Goal: Task Accomplishment & Management: Use online tool/utility

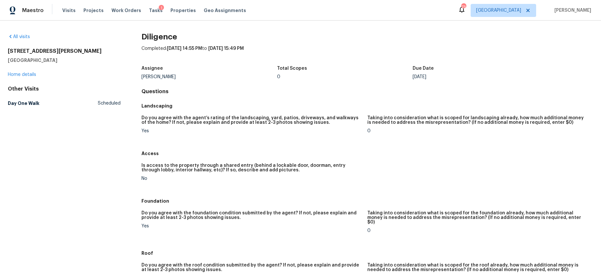
scroll to position [817, 0]
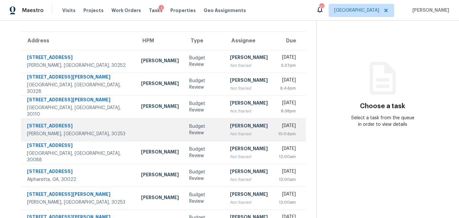
scroll to position [121, 0]
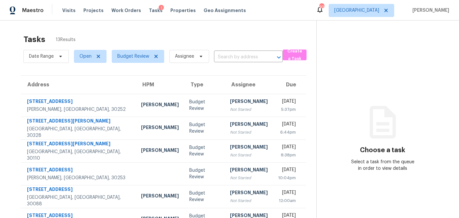
scroll to position [121, 0]
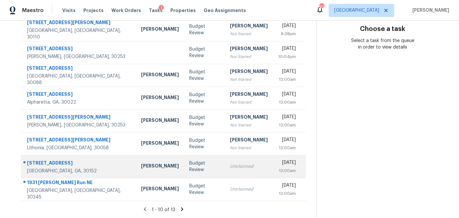
click at [189, 167] on td "Budget Review" at bounding box center [204, 166] width 41 height 23
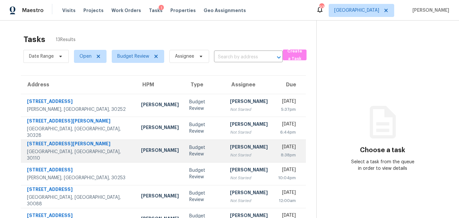
scroll to position [121, 0]
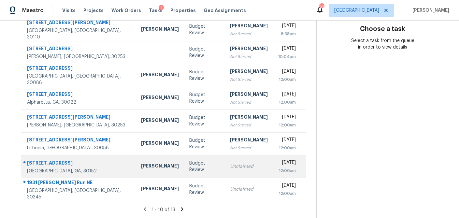
click at [188, 161] on td "Budget Review" at bounding box center [204, 166] width 41 height 23
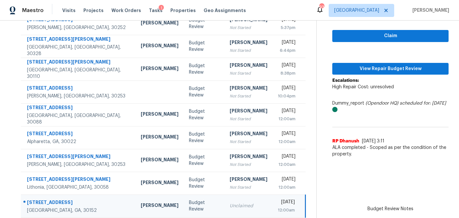
scroll to position [81, 0]
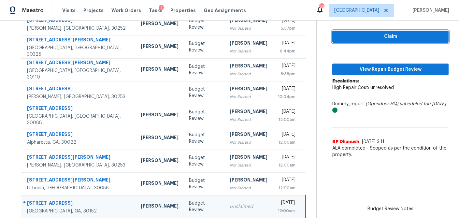
click at [382, 42] on button "Claim" at bounding box center [391, 37] width 116 height 12
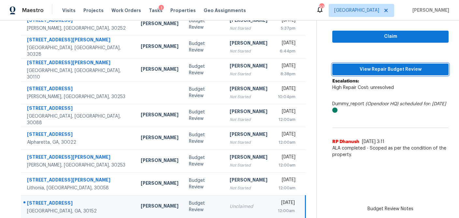
click at [378, 66] on span "View Repair Budget Review" at bounding box center [391, 70] width 106 height 8
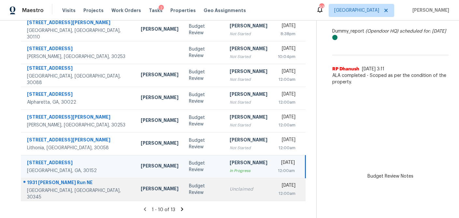
click at [230, 188] on div "Unclaimed" at bounding box center [249, 189] width 38 height 7
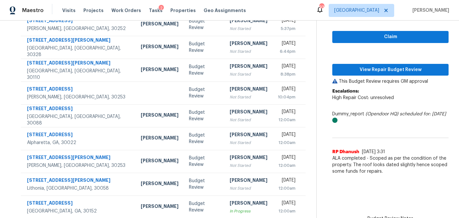
scroll to position [79, 0]
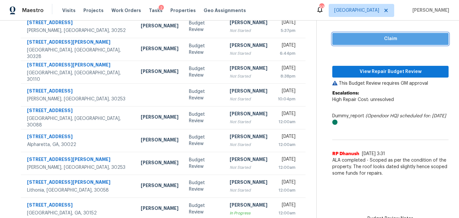
click at [390, 36] on span "Claim" at bounding box center [391, 39] width 106 height 8
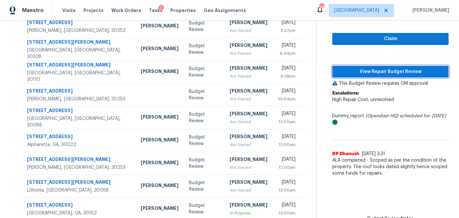
click at [384, 71] on span "View Repair Budget Review" at bounding box center [391, 72] width 106 height 8
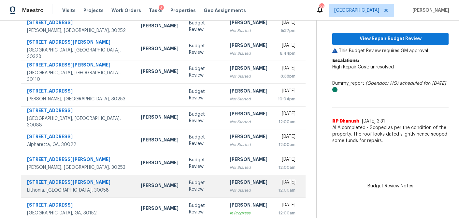
scroll to position [121, 0]
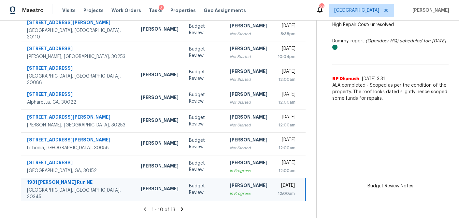
click at [181, 209] on icon at bounding box center [182, 209] width 2 height 4
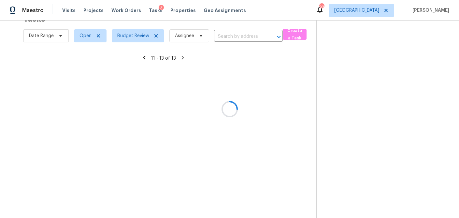
scroll to position [21, 0]
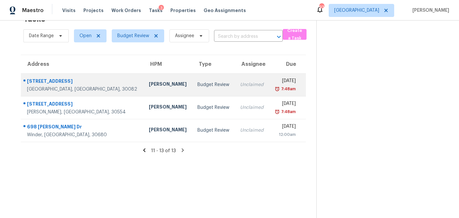
click at [144, 80] on td "Samuel Vetrik" at bounding box center [168, 84] width 49 height 23
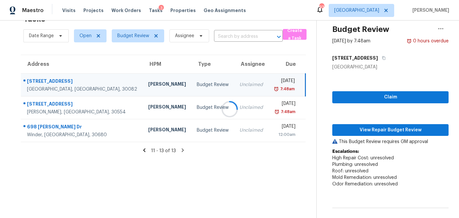
scroll to position [60, 0]
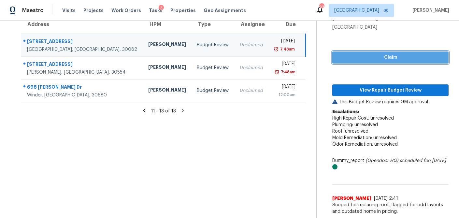
drag, startPoint x: 398, startPoint y: 58, endPoint x: 391, endPoint y: 76, distance: 19.0
click at [398, 58] on span "Claim" at bounding box center [391, 57] width 106 height 8
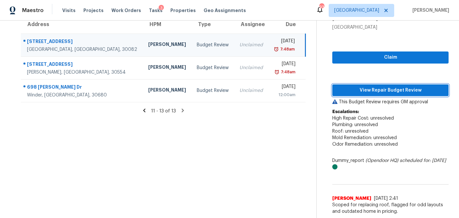
click at [389, 89] on span "View Repair Budget Review" at bounding box center [391, 90] width 106 height 8
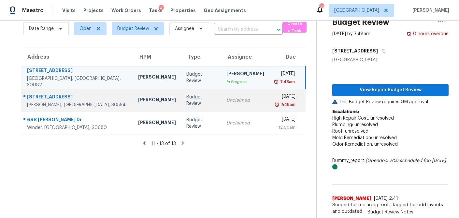
click at [187, 101] on div "Budget Review" at bounding box center [202, 100] width 30 height 13
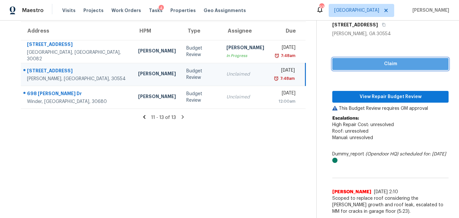
drag, startPoint x: 397, startPoint y: 64, endPoint x: 388, endPoint y: 84, distance: 21.6
click at [397, 64] on span "Claim" at bounding box center [391, 64] width 106 height 8
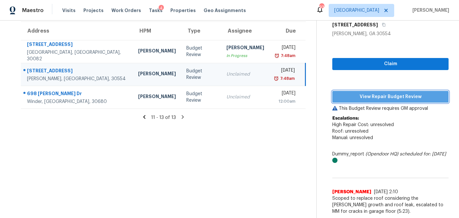
drag, startPoint x: 384, startPoint y: 92, endPoint x: 387, endPoint y: 95, distance: 3.7
click at [384, 92] on button "View Repair Budget Review" at bounding box center [391, 97] width 116 height 12
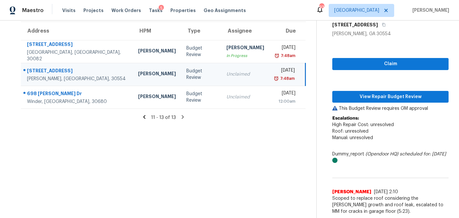
scroll to position [54, 0]
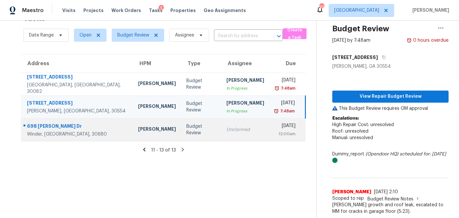
click at [181, 126] on td "Budget Review" at bounding box center [201, 129] width 40 height 23
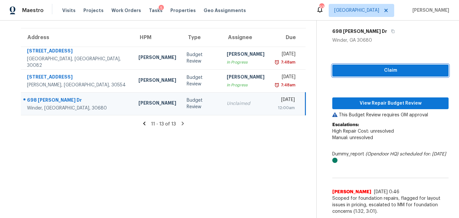
click at [403, 68] on span "Claim" at bounding box center [391, 71] width 106 height 8
click at [375, 110] on div "Claim View Repair Budget Review This Budget Review requires GM approval Escalat…" at bounding box center [391, 131] width 116 height 174
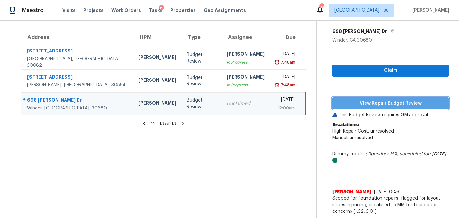
click at [376, 105] on span "View Repair Budget Review" at bounding box center [391, 103] width 106 height 8
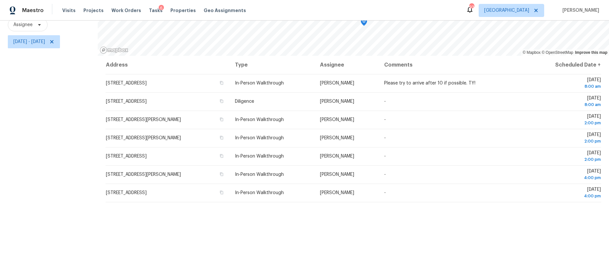
scroll to position [83, 0]
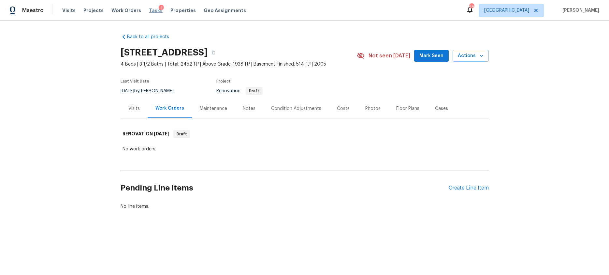
click at [149, 10] on span "Tasks" at bounding box center [156, 10] width 14 height 5
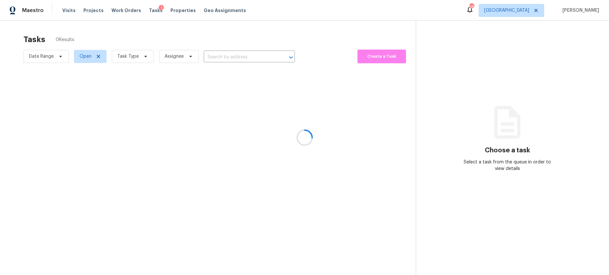
click at [96, 60] on div at bounding box center [304, 137] width 609 height 275
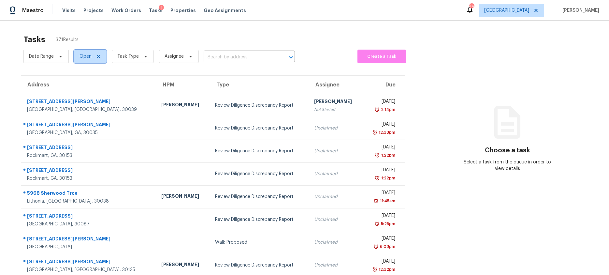
click at [96, 60] on span "Open" at bounding box center [90, 56] width 33 height 13
click at [82, 83] on span at bounding box center [80, 83] width 5 height 5
click at [82, 83] on input "Closed" at bounding box center [80, 83] width 4 height 4
checkbox input "true"
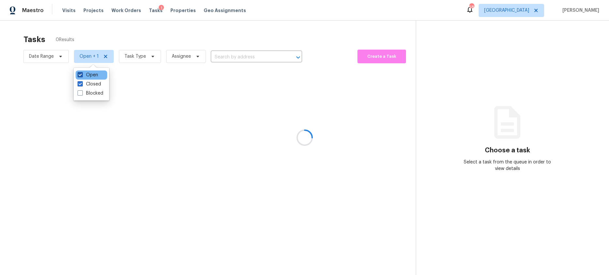
click at [81, 77] on span at bounding box center [80, 74] width 5 height 5
click at [81, 76] on input "Open" at bounding box center [80, 74] width 4 height 4
checkbox input "false"
click at [225, 57] on div at bounding box center [304, 137] width 609 height 275
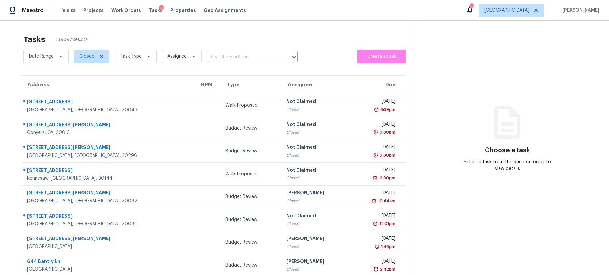
click at [225, 57] on input "text" at bounding box center [243, 57] width 73 height 10
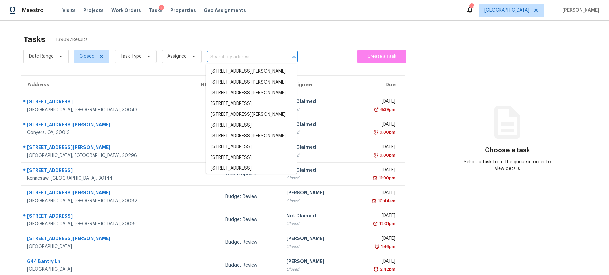
paste input "698 Melinda Dr, Winder, GA 30680"
type input "698 Melinda Dr, Winder, GA 30680"
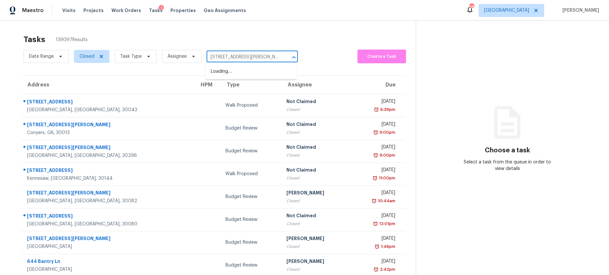
scroll to position [0, 5]
click at [228, 71] on li "698 Melinda Dr, Winder, GA 30680" at bounding box center [251, 71] width 91 height 11
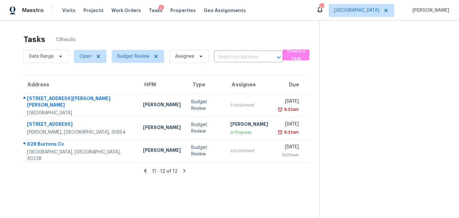
scroll to position [21, 0]
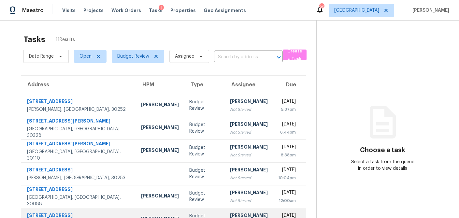
scroll to position [121, 0]
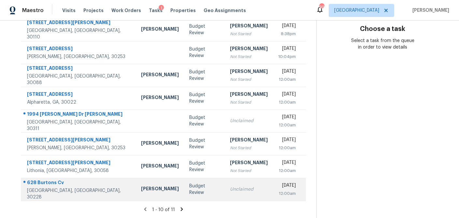
click at [192, 191] on td "Budget Review" at bounding box center [204, 189] width 41 height 23
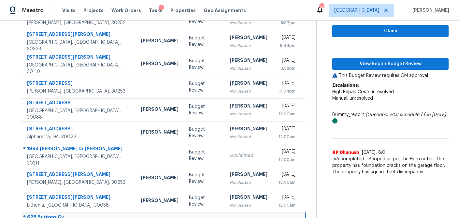
scroll to position [86, 0]
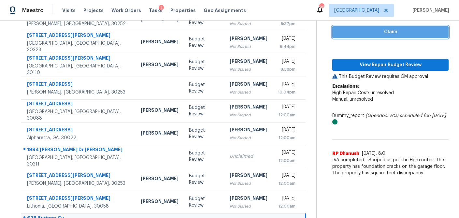
click at [361, 33] on span "Claim" at bounding box center [391, 32] width 106 height 8
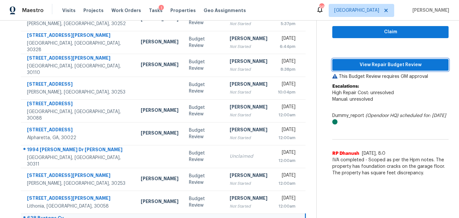
click at [357, 62] on span "View Repair Budget Review" at bounding box center [391, 65] width 106 height 8
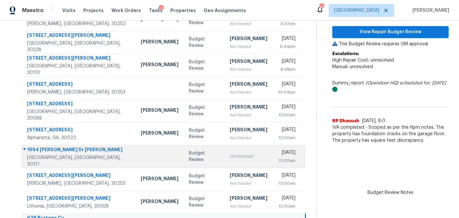
click at [189, 158] on div "Budget Review" at bounding box center [204, 156] width 30 height 13
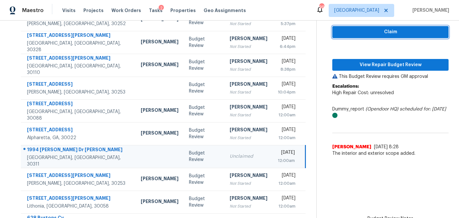
click at [383, 31] on span "Claim" at bounding box center [391, 32] width 106 height 8
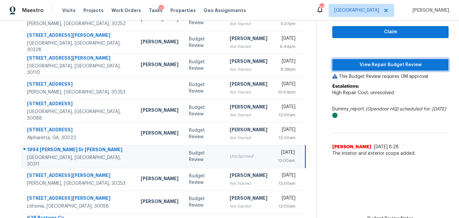
click at [374, 68] on span "View Repair Budget Review" at bounding box center [391, 65] width 106 height 8
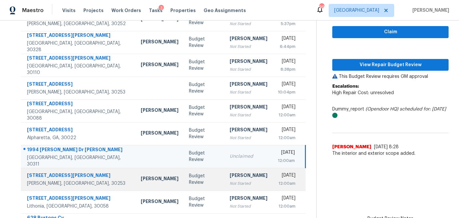
scroll to position [121, 0]
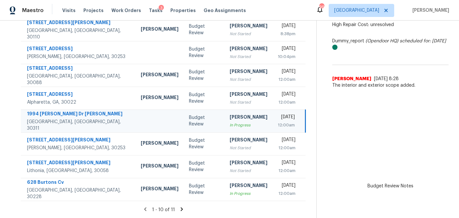
click at [179, 208] on icon at bounding box center [182, 209] width 6 height 6
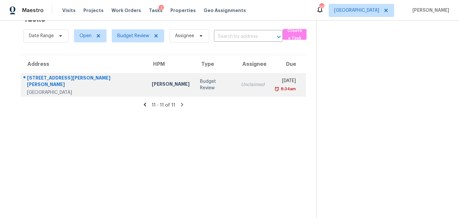
click at [152, 88] on div "Samuel Vetrik" at bounding box center [171, 85] width 38 height 8
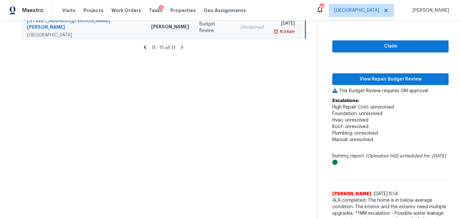
scroll to position [77, 0]
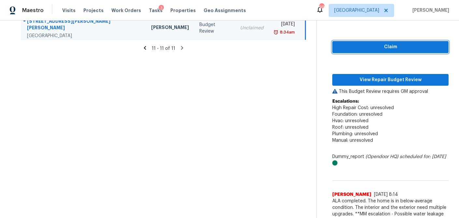
click at [400, 43] on span "Claim" at bounding box center [391, 47] width 106 height 8
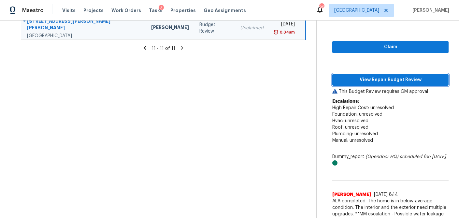
click at [391, 76] on span "View Repair Budget Review" at bounding box center [391, 80] width 106 height 8
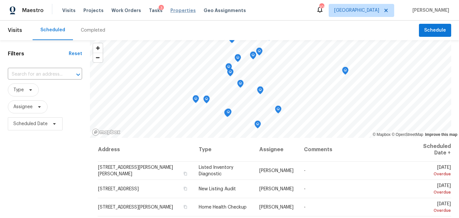
click at [177, 11] on span "Properties" at bounding box center [183, 10] width 25 height 7
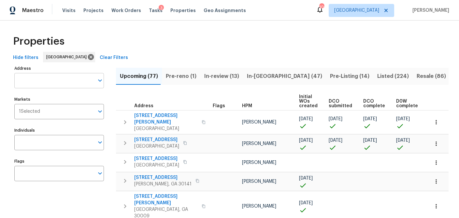
click at [39, 79] on input "Address" at bounding box center [54, 80] width 80 height 15
type input "89 paces lakes"
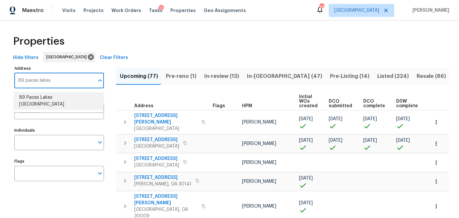
click at [41, 97] on li "89 Paces Lakes Pt Dallas GA 30157" at bounding box center [59, 101] width 90 height 18
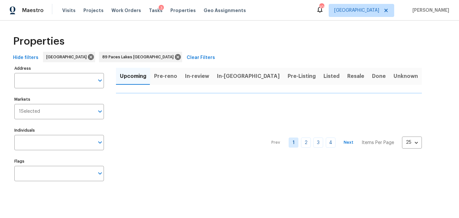
type input "89 Paces Lakes Pt Dallas GA 30157"
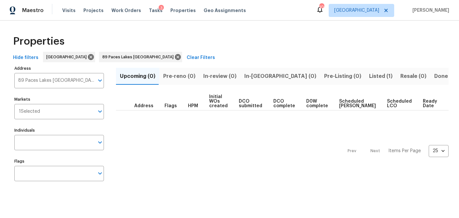
click at [369, 76] on span "Listed (1)" at bounding box center [380, 76] width 23 height 9
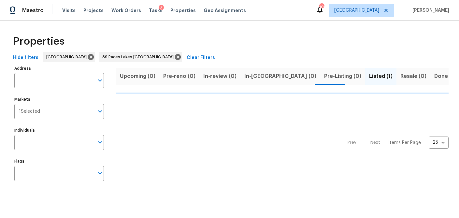
type input "89 Paces Lakes Pt Dallas GA 30157"
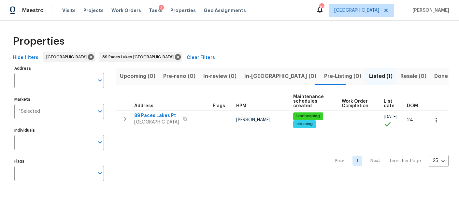
type input "89 Paces Lakes Pt Dallas GA 30157"
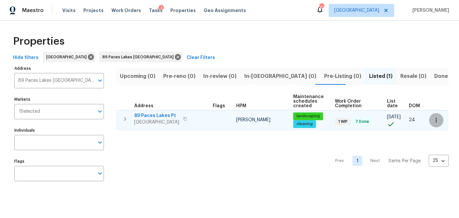
click at [438, 118] on icon "button" at bounding box center [436, 120] width 7 height 7
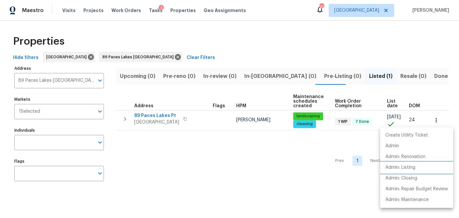
click at [403, 169] on p "Admin: Listing" at bounding box center [401, 167] width 30 height 7
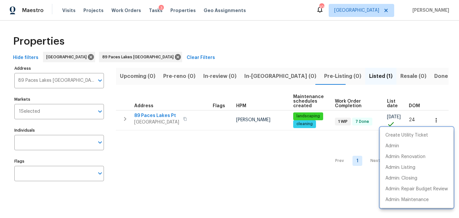
click at [145, 10] on div at bounding box center [229, 109] width 459 height 218
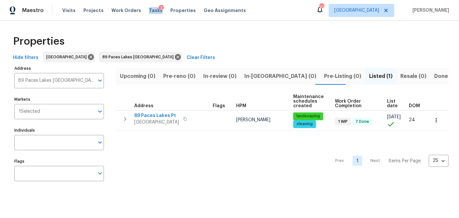
click at [149, 10] on span "Tasks" at bounding box center [156, 10] width 14 height 5
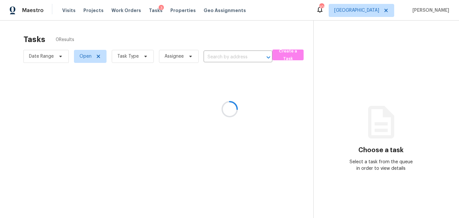
click at [142, 55] on div at bounding box center [229, 109] width 459 height 218
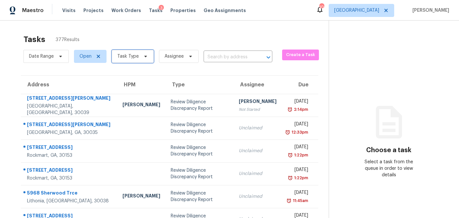
click at [143, 57] on icon at bounding box center [145, 56] width 5 height 5
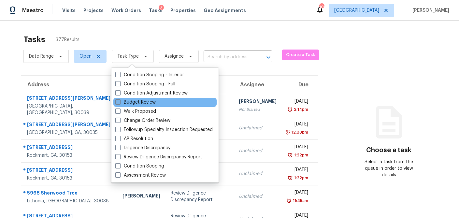
click at [119, 100] on span at bounding box center [117, 101] width 5 height 5
click at [119, 100] on input "Budget Review" at bounding box center [117, 101] width 4 height 4
checkbox input "true"
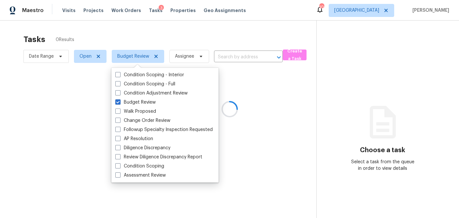
click at [157, 24] on div at bounding box center [229, 109] width 459 height 218
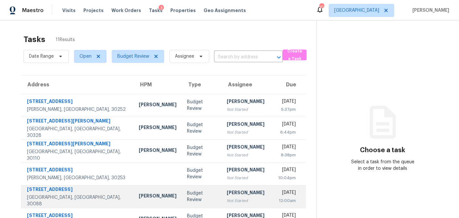
scroll to position [121, 0]
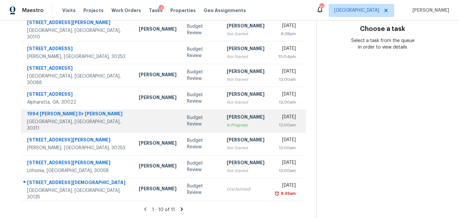
click at [184, 115] on td "Budget Review" at bounding box center [202, 121] width 40 height 23
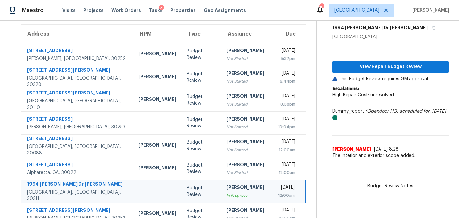
scroll to position [51, 0]
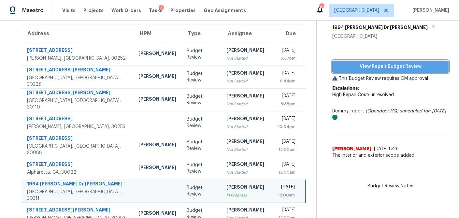
click at [388, 68] on span "View Repair Budget Review" at bounding box center [391, 67] width 106 height 8
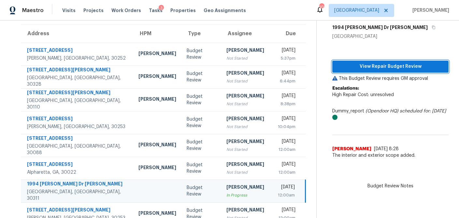
scroll to position [0, 0]
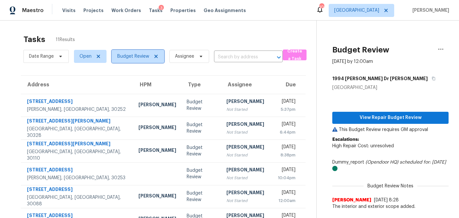
click at [156, 55] on icon at bounding box center [156, 56] width 5 height 5
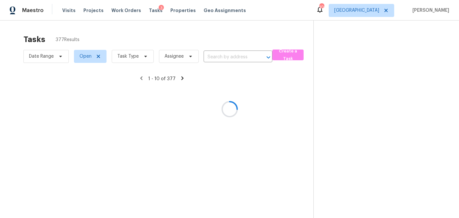
click at [145, 57] on div at bounding box center [229, 109] width 459 height 218
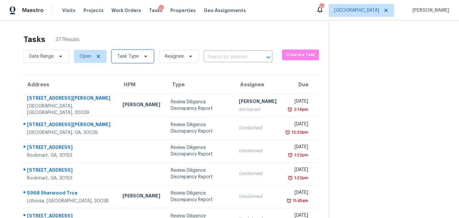
click at [144, 55] on icon at bounding box center [145, 56] width 5 height 5
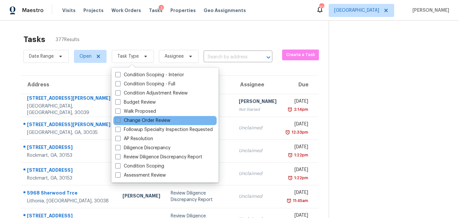
click at [118, 121] on span at bounding box center [117, 120] width 5 height 5
click at [118, 121] on input "Change Order Review" at bounding box center [117, 119] width 4 height 4
checkbox input "true"
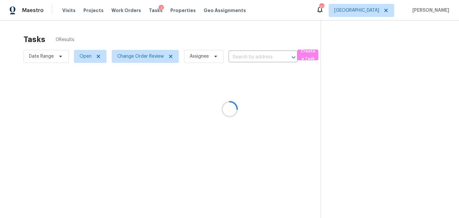
click at [142, 37] on div at bounding box center [229, 109] width 459 height 218
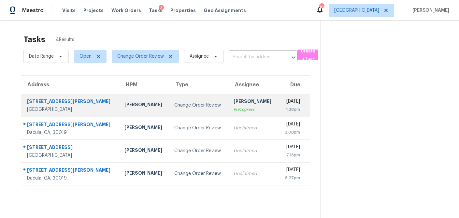
click at [175, 101] on td "Change Order Review" at bounding box center [198, 105] width 59 height 23
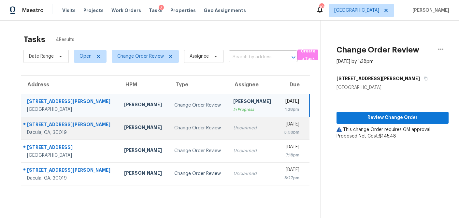
click at [228, 132] on td "Unclaimed" at bounding box center [253, 128] width 50 height 23
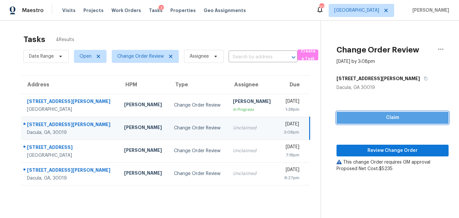
click at [381, 119] on span "Claim" at bounding box center [393, 118] width 102 height 8
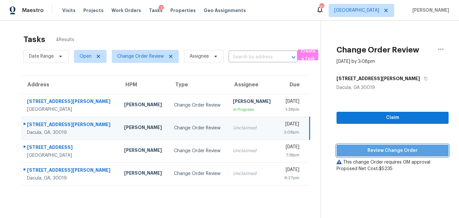
click at [375, 147] on span "Review Change Order" at bounding box center [393, 151] width 102 height 8
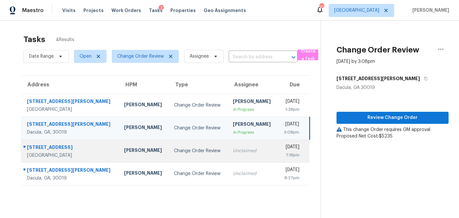
click at [169, 155] on td "Change Order Review" at bounding box center [198, 151] width 59 height 23
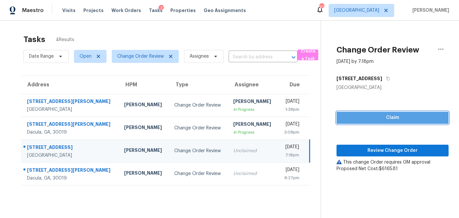
click at [370, 118] on span "Claim" at bounding box center [393, 118] width 102 height 8
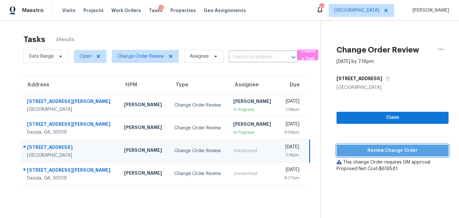
click at [362, 145] on button "Review Change Order" at bounding box center [393, 151] width 112 height 12
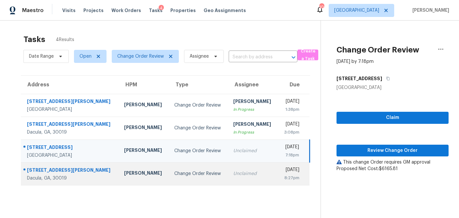
click at [169, 170] on td "Change Order Review" at bounding box center [198, 173] width 59 height 23
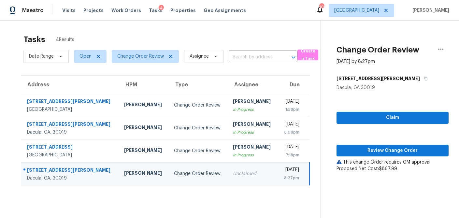
click at [169, 170] on td "Change Order Review" at bounding box center [198, 173] width 59 height 23
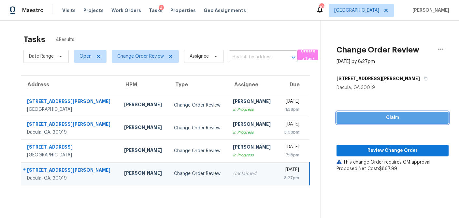
drag, startPoint x: 353, startPoint y: 118, endPoint x: 347, endPoint y: 143, distance: 26.2
click at [353, 118] on span "Claim" at bounding box center [393, 118] width 102 height 8
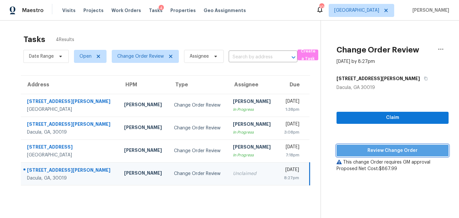
click at [349, 155] on button "Review Change Order" at bounding box center [393, 151] width 112 height 12
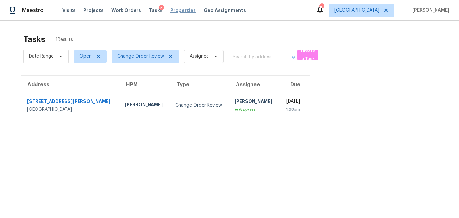
click at [171, 11] on span "Properties" at bounding box center [183, 10] width 25 height 7
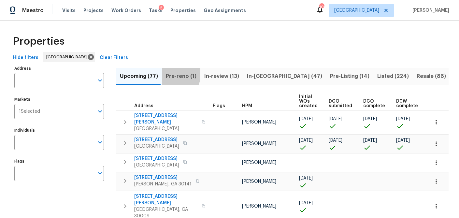
click at [166, 72] on span "Pre-reno (1)" at bounding box center [181, 76] width 31 height 9
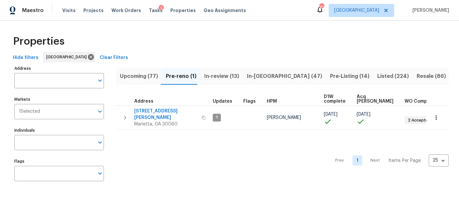
click at [147, 76] on span "Upcoming (77)" at bounding box center [139, 76] width 38 height 9
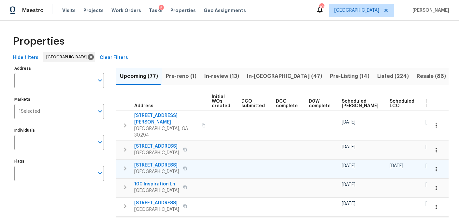
scroll to position [0, 89]
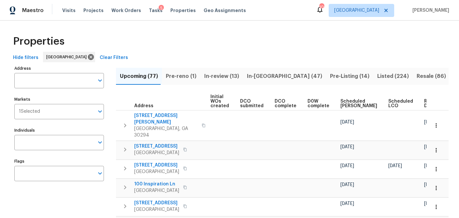
click at [422, 103] on th "Ready Date" at bounding box center [434, 102] width 25 height 18
click at [425, 100] on span "Ready Date" at bounding box center [432, 103] width 14 height 9
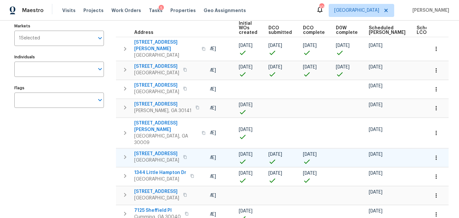
scroll to position [0, 59]
click at [164, 151] on span "5919 Heritage Ln" at bounding box center [156, 154] width 45 height 7
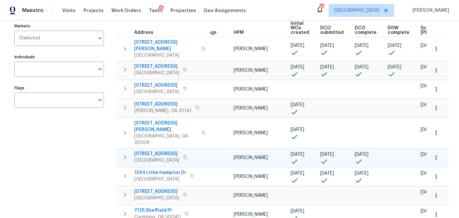
scroll to position [0, 7]
click at [437, 156] on icon "button" at bounding box center [436, 158] width 1 height 4
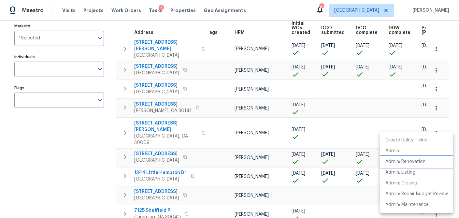
click at [410, 161] on p "Admin: Renovation" at bounding box center [406, 161] width 40 height 7
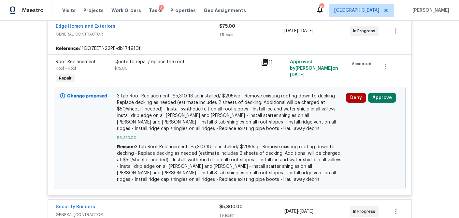
scroll to position [131, 0]
drag, startPoint x: 383, startPoint y: 100, endPoint x: 372, endPoint y: 100, distance: 11.7
click at [383, 100] on button "Approve" at bounding box center [382, 98] width 28 height 10
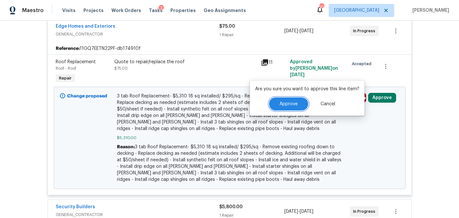
drag, startPoint x: 291, startPoint y: 105, endPoint x: 287, endPoint y: 104, distance: 3.4
click at [291, 105] on span "Approve" at bounding box center [289, 104] width 18 height 5
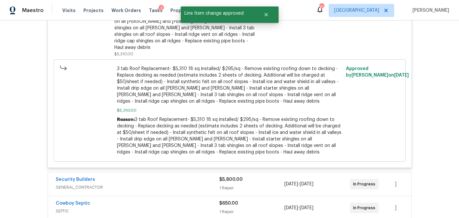
scroll to position [222, 0]
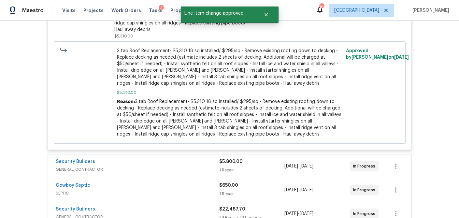
click at [257, 158] on div "$5,800.00" at bounding box center [252, 161] width 66 height 7
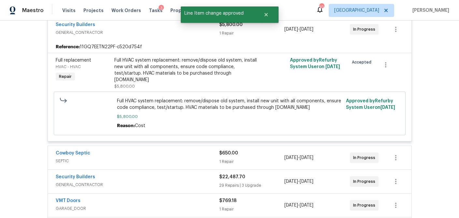
scroll to position [372, 0]
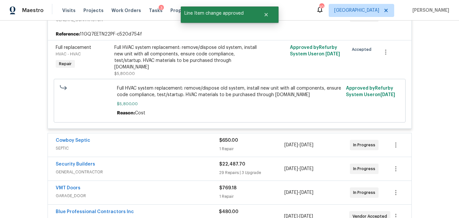
click at [259, 140] on div "$650.00 1 Repair" at bounding box center [252, 145] width 66 height 16
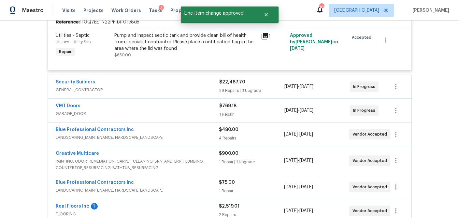
scroll to position [515, 0]
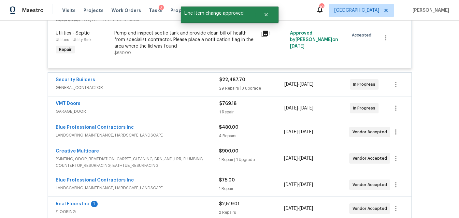
click at [254, 77] on div "$22,487.70" at bounding box center [252, 80] width 66 height 7
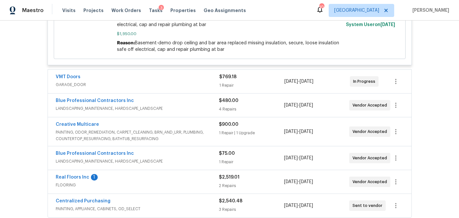
scroll to position [2974, 0]
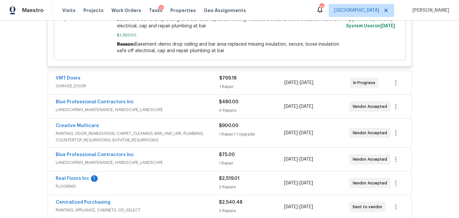
click at [254, 75] on div "$769.18" at bounding box center [252, 78] width 66 height 7
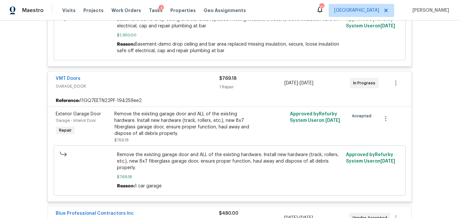
scroll to position [3074, 0]
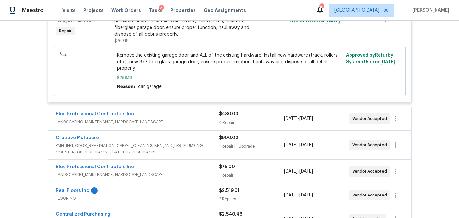
click at [250, 111] on div "$480.00 4 Repairs" at bounding box center [251, 119] width 65 height 16
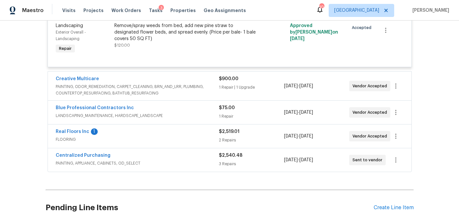
scroll to position [3366, 0]
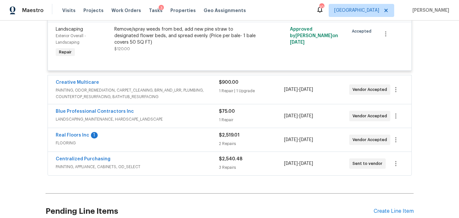
click at [253, 79] on div "$900.00" at bounding box center [251, 82] width 65 height 7
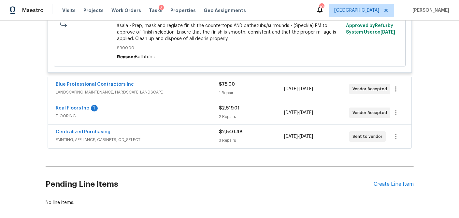
scroll to position [3563, 0]
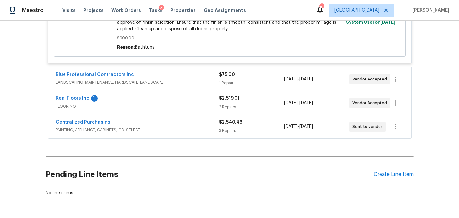
click at [254, 71] on div "$75.00" at bounding box center [251, 74] width 65 height 7
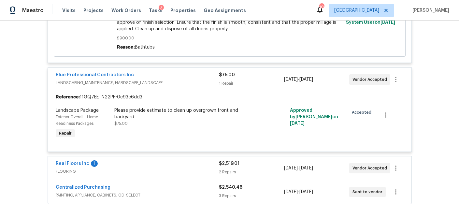
scroll to position [3629, 0]
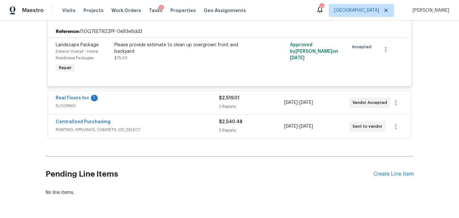
click at [253, 95] on div "$2,519.01 2 Repairs" at bounding box center [251, 103] width 65 height 16
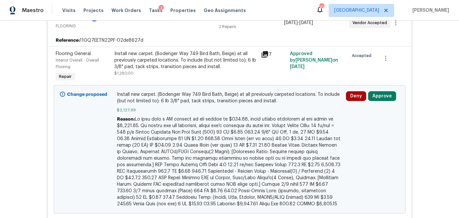
scroll to position [3703, 0]
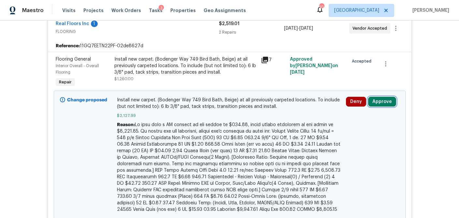
click at [380, 97] on button "Approve" at bounding box center [382, 102] width 28 height 10
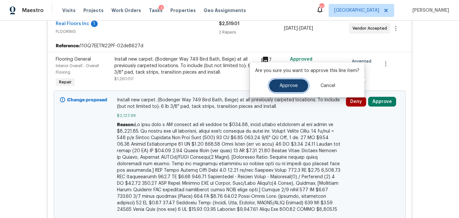
click at [294, 92] on button "Approve" at bounding box center [288, 85] width 39 height 13
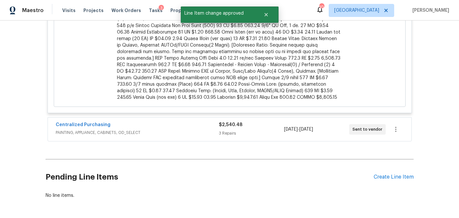
scroll to position [3986, 0]
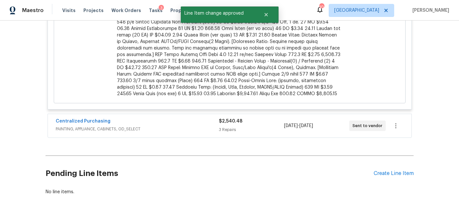
click at [250, 127] on div "3 Repairs" at bounding box center [251, 130] width 65 height 7
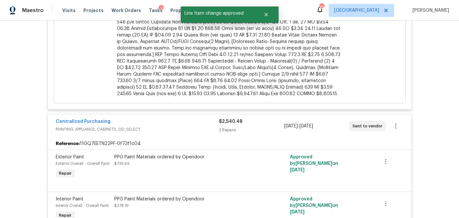
scroll to position [4129, 0]
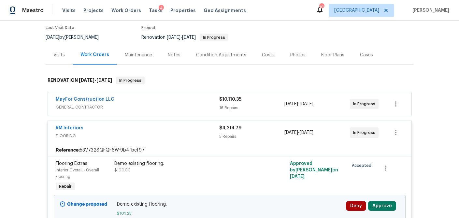
scroll to position [54, 0]
click at [252, 105] on div "16 Repairs" at bounding box center [252, 107] width 66 height 7
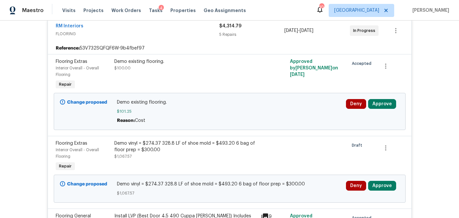
scroll to position [1273, 0]
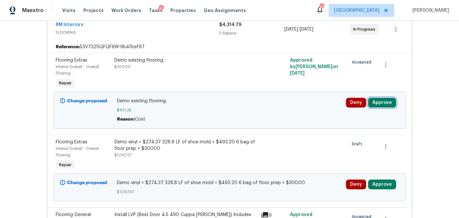
click at [381, 108] on button "Approve" at bounding box center [382, 103] width 28 height 10
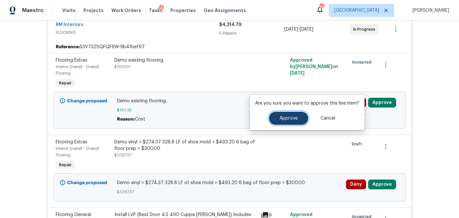
click at [301, 116] on button "Approve" at bounding box center [288, 118] width 39 height 13
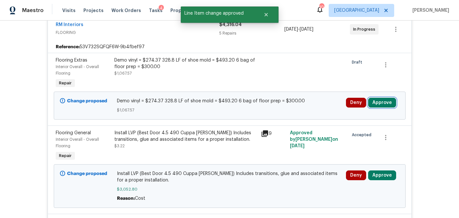
click at [382, 108] on button "Approve" at bounding box center [382, 103] width 28 height 10
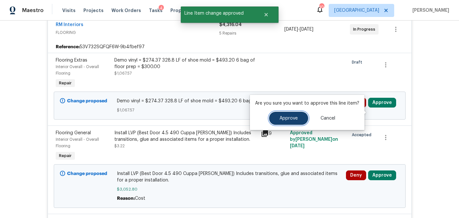
click at [301, 118] on button "Approve" at bounding box center [288, 118] width 39 height 13
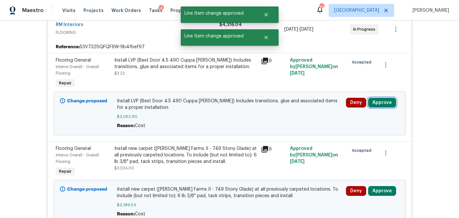
click at [383, 108] on button "Approve" at bounding box center [382, 103] width 28 height 10
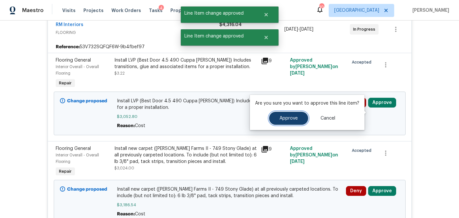
click at [291, 122] on button "Approve" at bounding box center [288, 118] width 39 height 13
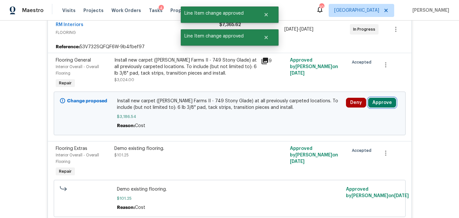
click at [387, 108] on button "Approve" at bounding box center [382, 103] width 28 height 10
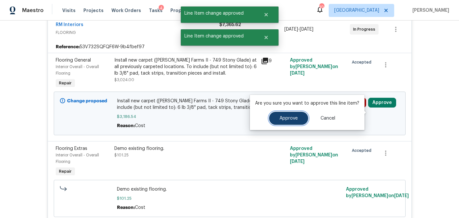
click at [281, 119] on span "Approve" at bounding box center [289, 118] width 18 height 5
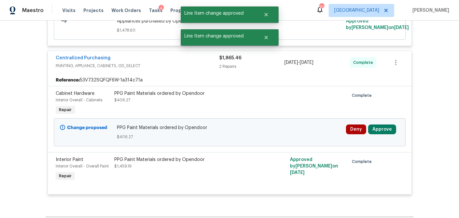
scroll to position [1845, 0]
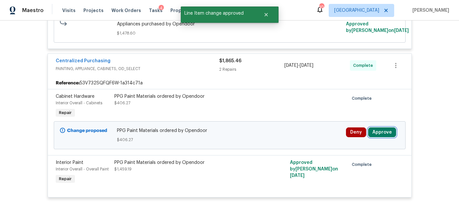
click at [386, 137] on button "Approve" at bounding box center [382, 132] width 28 height 10
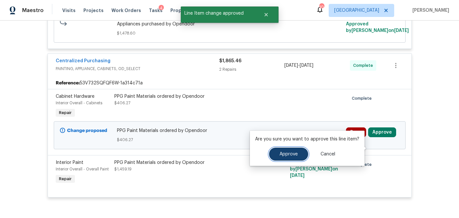
click at [286, 150] on button "Approve" at bounding box center [288, 154] width 39 height 13
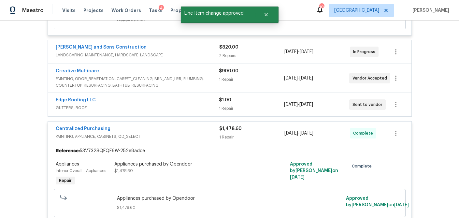
scroll to position [1645, 0]
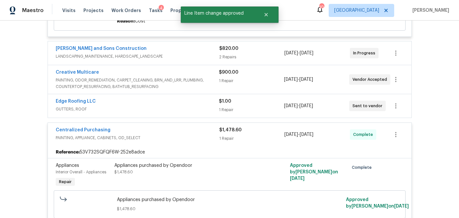
click at [265, 105] on div "$1.00" at bounding box center [251, 101] width 65 height 7
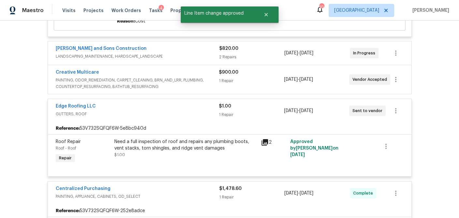
click at [255, 84] on div "1 Repair" at bounding box center [251, 81] width 65 height 7
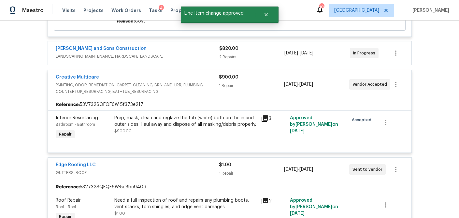
click at [257, 60] on div "2 Repairs" at bounding box center [252, 57] width 66 height 7
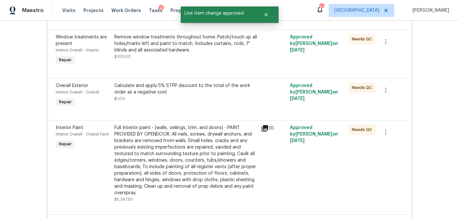
scroll to position [0, 0]
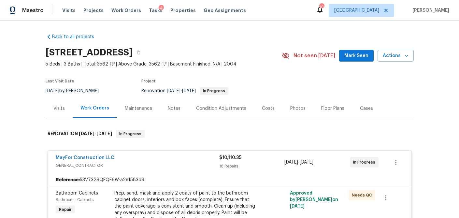
click at [259, 105] on div "Costs" at bounding box center [268, 108] width 28 height 19
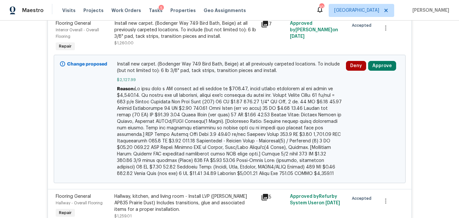
scroll to position [364, 0]
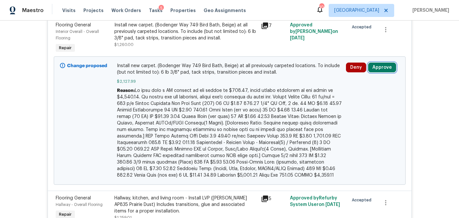
click at [378, 68] on button "Approve" at bounding box center [382, 68] width 28 height 10
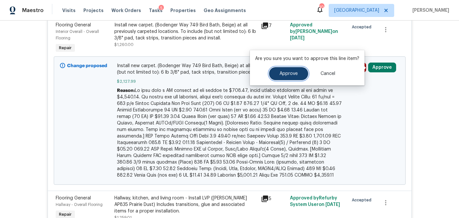
click at [291, 78] on button "Approve" at bounding box center [288, 73] width 39 height 13
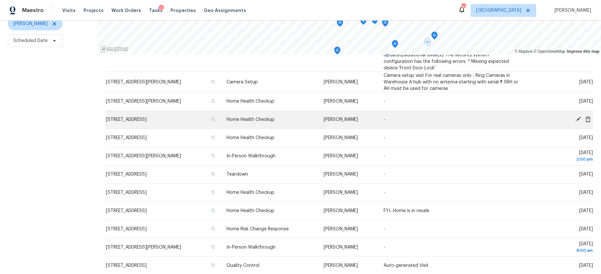
scroll to position [62, 0]
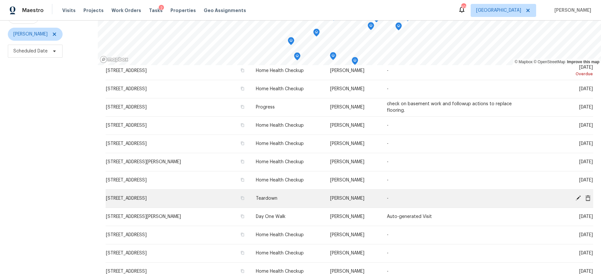
scroll to position [48, 0]
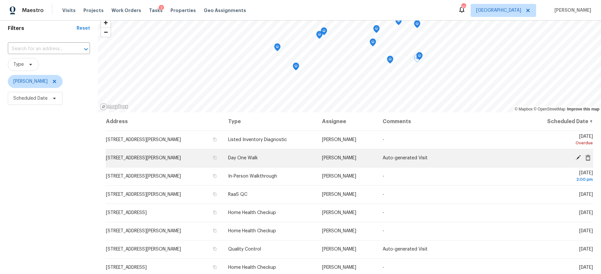
scroll to position [83, 0]
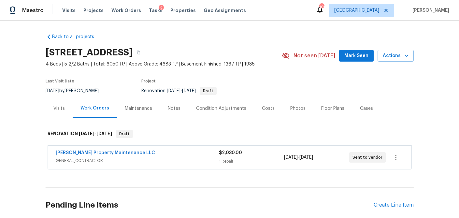
click at [57, 108] on div "Visits" at bounding box center [58, 108] width 11 height 7
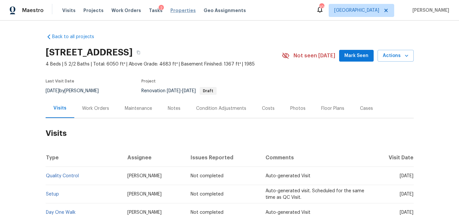
click at [180, 12] on span "Properties" at bounding box center [183, 10] width 25 height 7
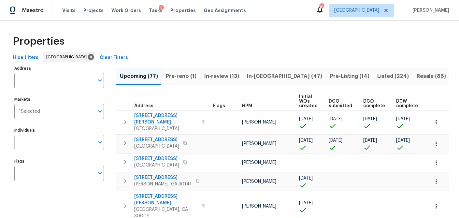
click at [56, 143] on input "Individuals" at bounding box center [54, 142] width 80 height 15
type input "samuel vetrik"
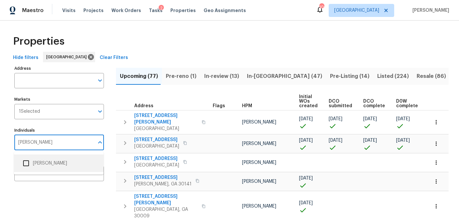
click at [29, 164] on input "checkbox" at bounding box center [26, 164] width 14 height 14
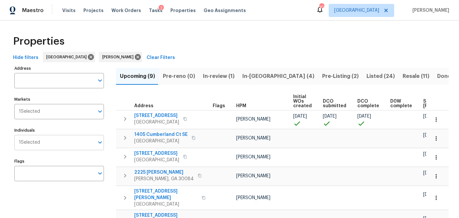
click at [39, 142] on span "1 Selected" at bounding box center [29, 143] width 21 height 6
type input "juan lozano"
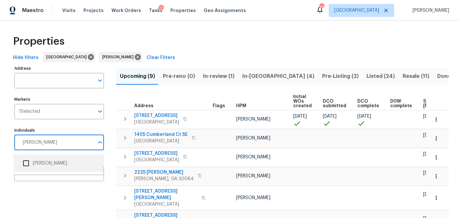
click at [28, 163] on input "checkbox" at bounding box center [26, 164] width 14 height 14
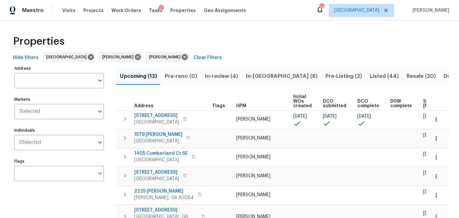
click at [210, 40] on div "Properties" at bounding box center [229, 41] width 439 height 21
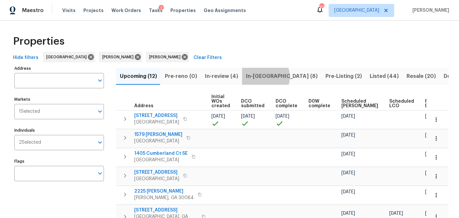
click at [261, 77] on span "In-reno (8)" at bounding box center [282, 76] width 72 height 9
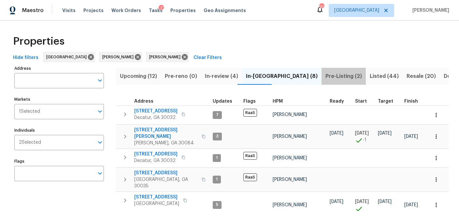
click at [322, 81] on button "Pre-Listing (2)" at bounding box center [344, 76] width 44 height 17
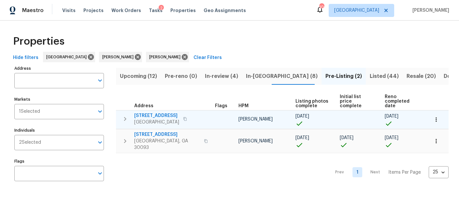
click at [127, 118] on icon "button" at bounding box center [125, 119] width 8 height 8
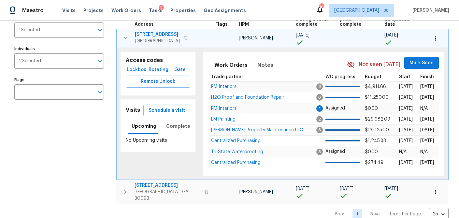
scroll to position [86, 0]
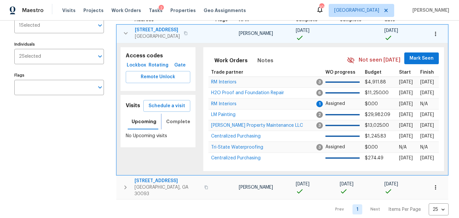
click at [182, 122] on span "Completed" at bounding box center [179, 122] width 27 height 8
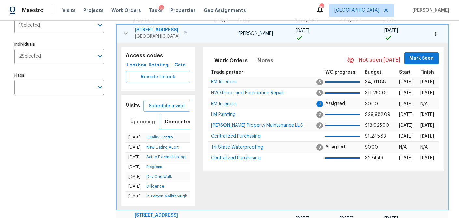
scroll to position [0, 2]
click at [138, 123] on span "Upcoming" at bounding box center [141, 122] width 25 height 8
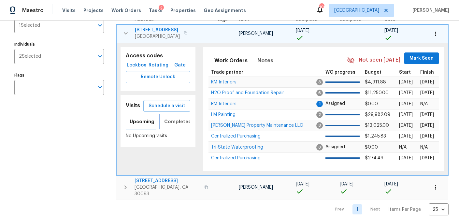
scroll to position [0, 2]
click at [123, 185] on icon "button" at bounding box center [126, 188] width 8 height 8
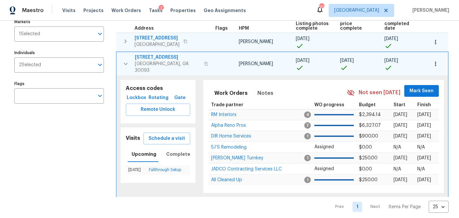
scroll to position [78, 0]
click at [181, 150] on span "Completed" at bounding box center [179, 154] width 27 height 8
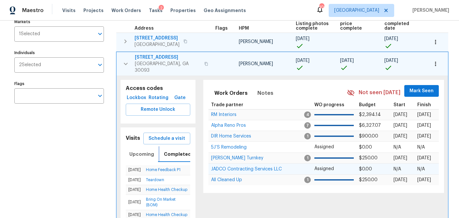
scroll to position [0, 0]
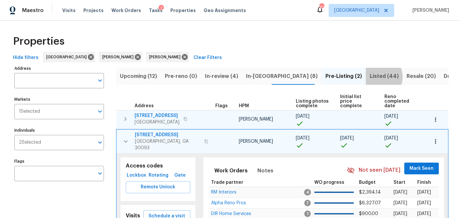
click at [370, 77] on span "Listed (44)" at bounding box center [384, 76] width 29 height 9
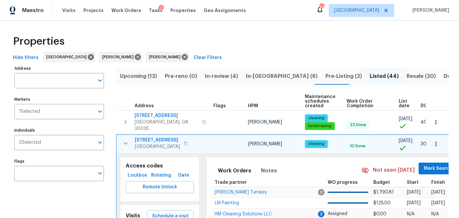
click at [401, 99] on span "List date" at bounding box center [404, 103] width 11 height 9
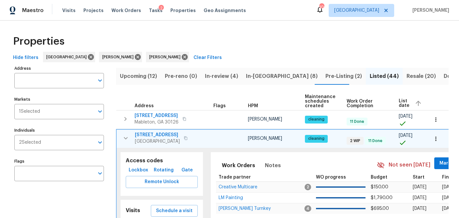
click at [402, 105] on span "List date" at bounding box center [404, 103] width 11 height 9
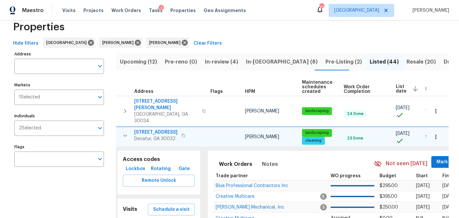
scroll to position [15, 0]
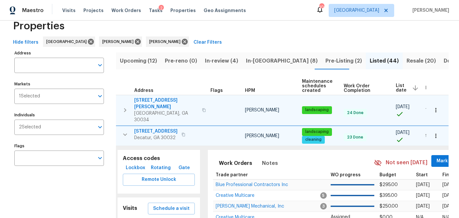
click at [125, 106] on icon "button" at bounding box center [125, 110] width 8 height 8
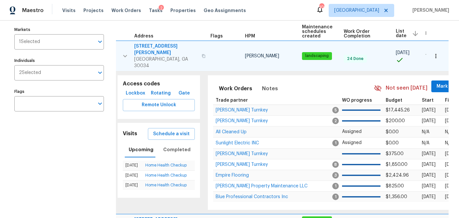
scroll to position [70, 0]
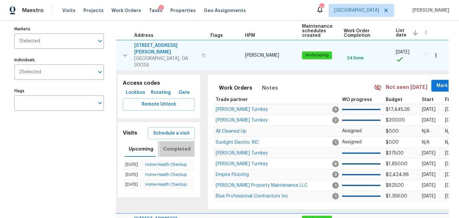
click at [175, 145] on span "Completed" at bounding box center [176, 149] width 27 height 8
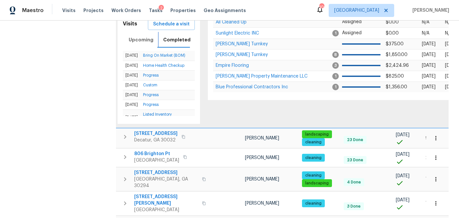
scroll to position [180, 0]
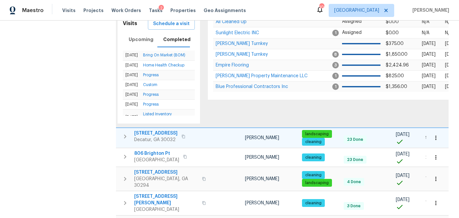
click at [122, 133] on icon "button" at bounding box center [125, 137] width 8 height 8
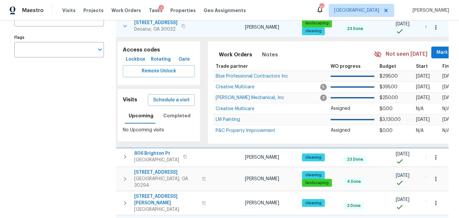
scroll to position [110, 0]
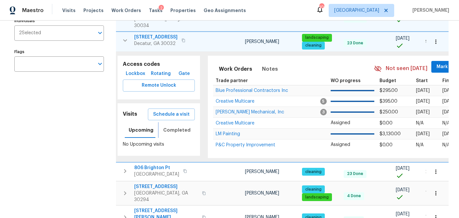
click at [179, 126] on span "Completed" at bounding box center [176, 130] width 27 height 8
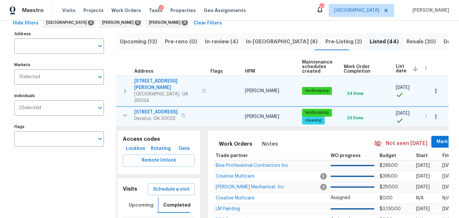
scroll to position [0, 0]
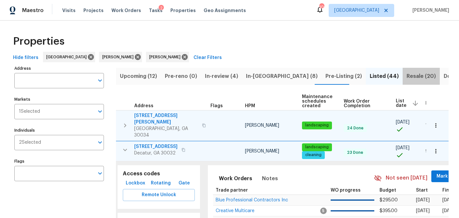
click at [403, 75] on button "Resale (20)" at bounding box center [421, 76] width 37 height 17
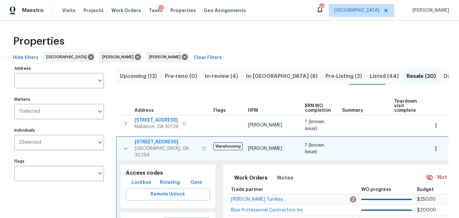
click at [253, 76] on span "In-reno (8)" at bounding box center [282, 76] width 72 height 9
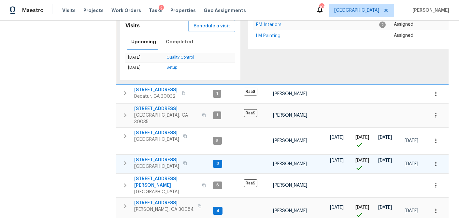
scroll to position [190, 0]
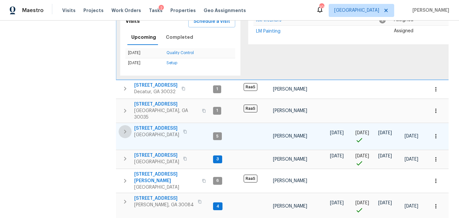
click at [125, 130] on icon "button" at bounding box center [125, 132] width 2 height 4
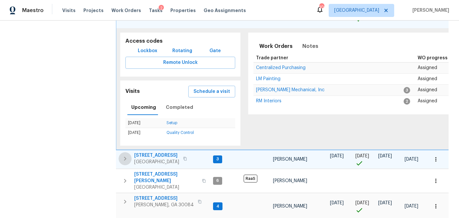
click at [129, 155] on icon "button" at bounding box center [125, 159] width 8 height 8
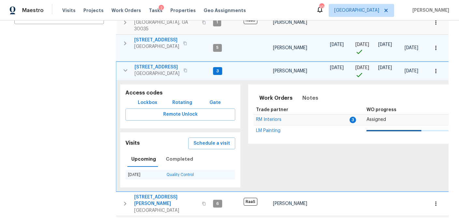
scroll to position [185, 0]
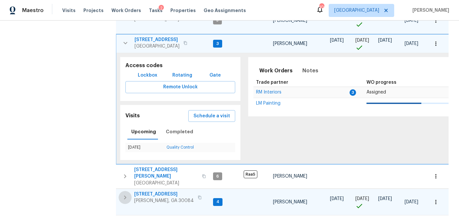
click at [120, 191] on button "button" at bounding box center [125, 197] width 13 height 13
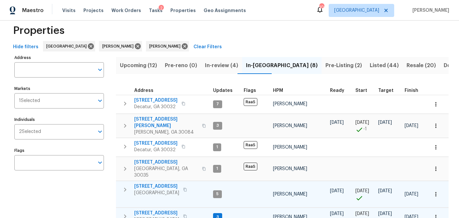
scroll to position [10, 0]
click at [135, 48] on icon at bounding box center [138, 47] width 6 height 6
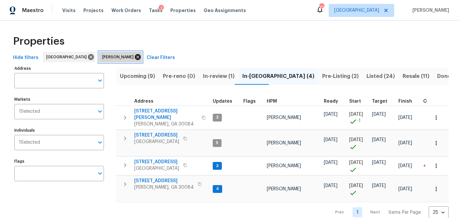
click at [134, 56] on icon at bounding box center [137, 56] width 7 height 7
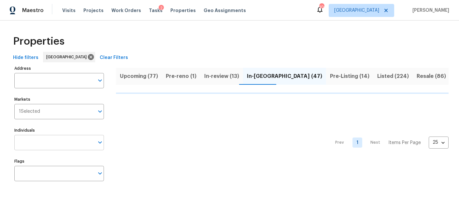
click at [54, 138] on input "Individuals" at bounding box center [54, 142] width 80 height 15
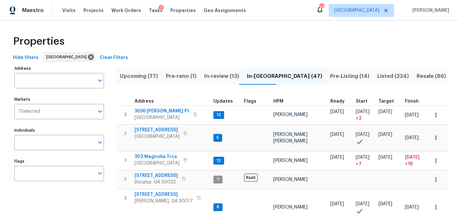
click at [54, 138] on input "Individuals" at bounding box center [54, 142] width 80 height 15
type input "tyler payne"
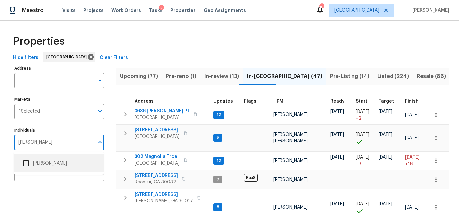
click at [29, 162] on input "checkbox" at bounding box center [26, 164] width 14 height 14
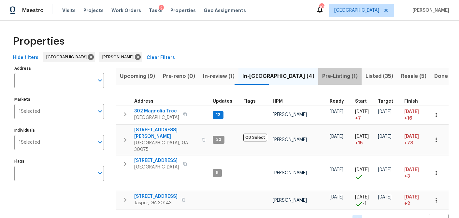
click at [322, 76] on span "Pre-Listing (1)" at bounding box center [340, 76] width 36 height 9
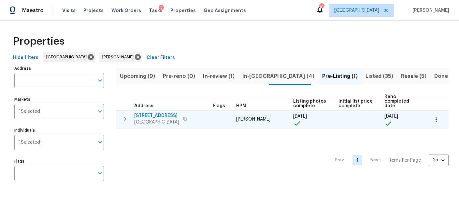
click at [146, 115] on span "202 Hickory Nut Ln" at bounding box center [156, 115] width 45 height 7
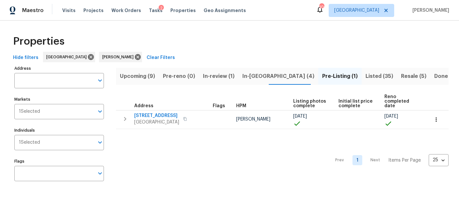
click at [366, 76] on span "Listed (35)" at bounding box center [380, 76] width 28 height 9
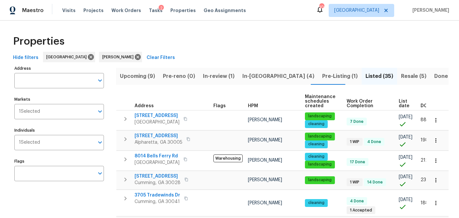
click at [402, 104] on span "List date" at bounding box center [404, 103] width 11 height 9
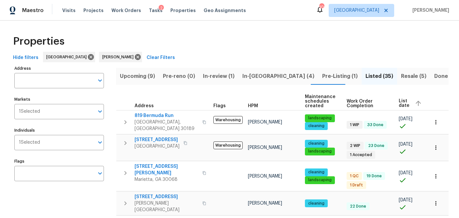
click at [399, 101] on span "List date" at bounding box center [404, 103] width 11 height 9
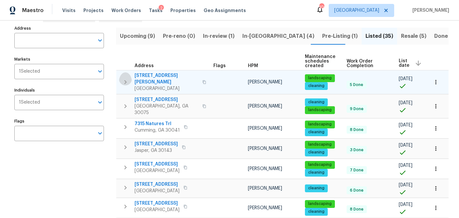
click at [122, 78] on icon "button" at bounding box center [126, 82] width 8 height 8
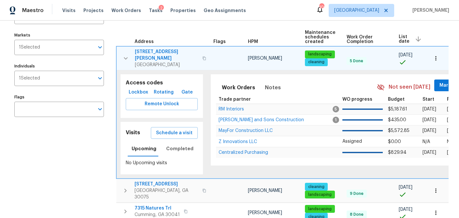
scroll to position [65, 0]
click at [171, 144] on span "Completed" at bounding box center [179, 148] width 27 height 8
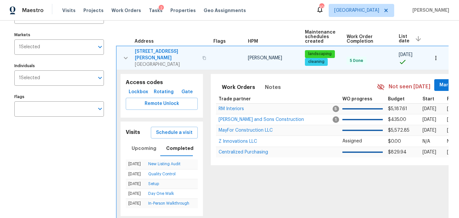
click at [126, 54] on icon "button" at bounding box center [126, 58] width 8 height 8
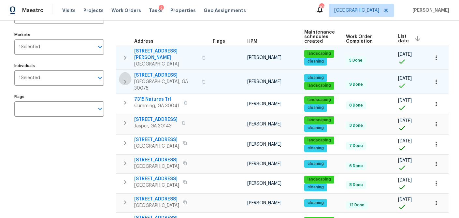
click at [124, 78] on icon "button" at bounding box center [125, 82] width 8 height 8
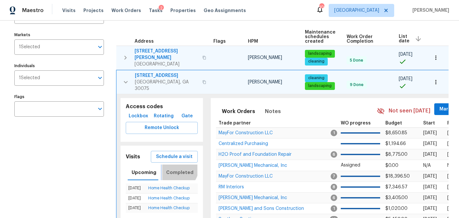
click at [176, 169] on span "Completed" at bounding box center [179, 173] width 27 height 8
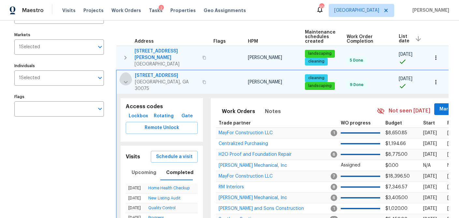
click at [125, 78] on icon "button" at bounding box center [126, 82] width 8 height 8
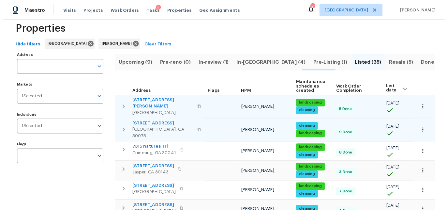
scroll to position [0, 0]
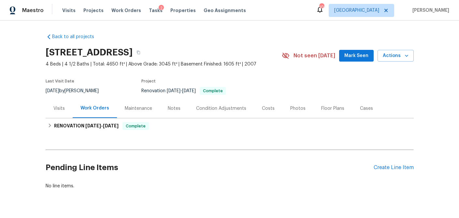
drag, startPoint x: 294, startPoint y: 110, endPoint x: 301, endPoint y: 113, distance: 7.6
click at [297, 112] on div "Photos" at bounding box center [298, 108] width 15 height 7
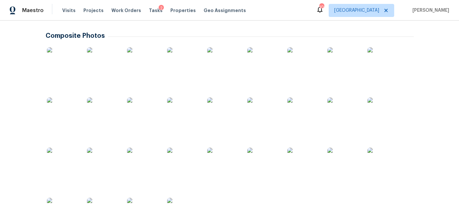
scroll to position [236, 0]
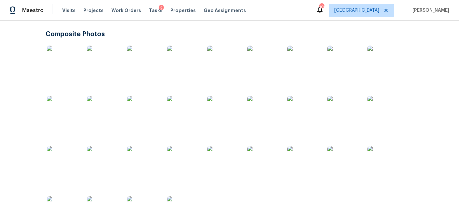
click at [67, 67] on img at bounding box center [63, 62] width 33 height 33
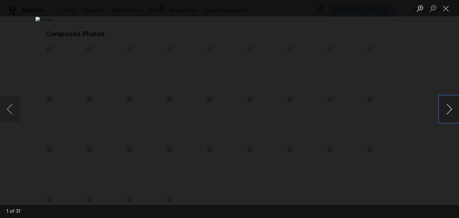
click at [447, 109] on button "Next image" at bounding box center [450, 109] width 20 height 26
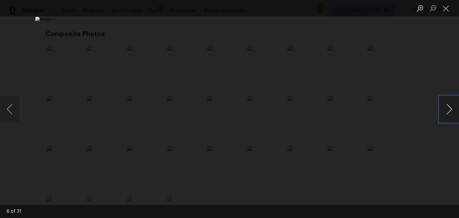
click at [447, 109] on button "Next image" at bounding box center [450, 109] width 20 height 26
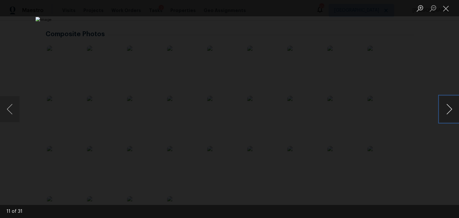
click at [447, 109] on button "Next image" at bounding box center [450, 109] width 20 height 26
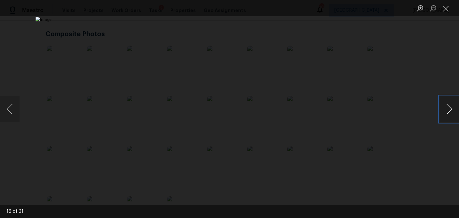
click at [447, 109] on button "Next image" at bounding box center [450, 109] width 20 height 26
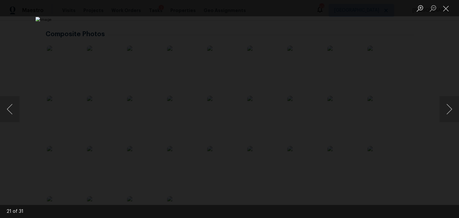
click at [458, 7] on ul "Lightbox" at bounding box center [437, 8] width 46 height 16
click at [449, 10] on button "Close lightbox" at bounding box center [446, 8] width 13 height 11
